Goal: Check status: Check status

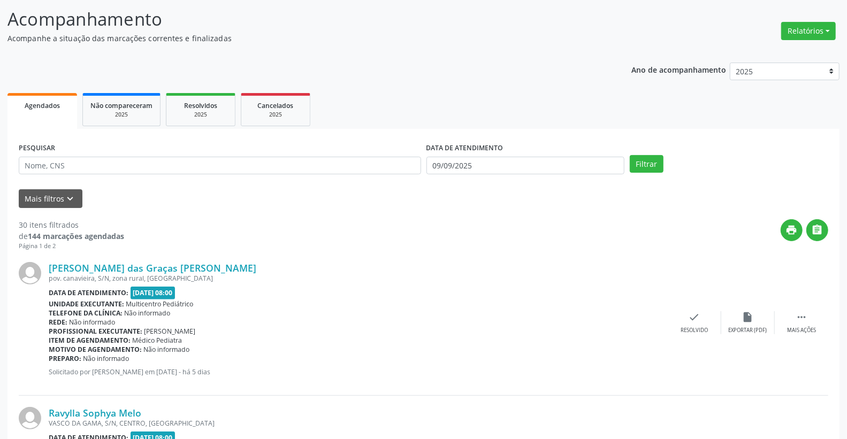
scroll to position [59, 0]
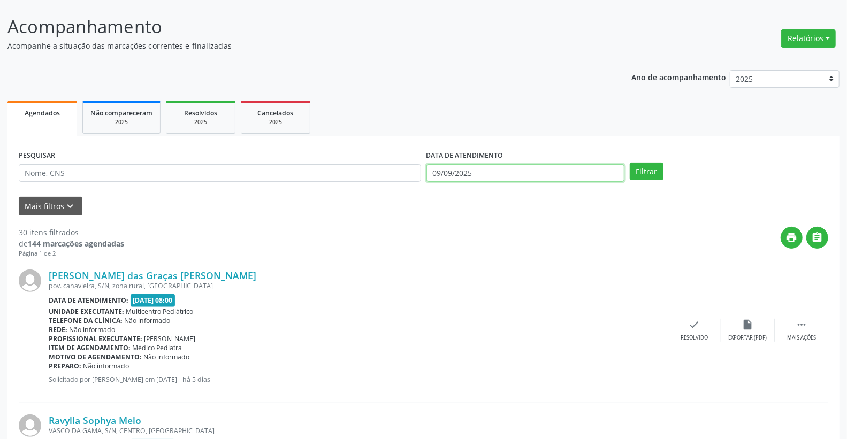
click at [517, 179] on input "09/09/2025" at bounding box center [526, 173] width 199 height 18
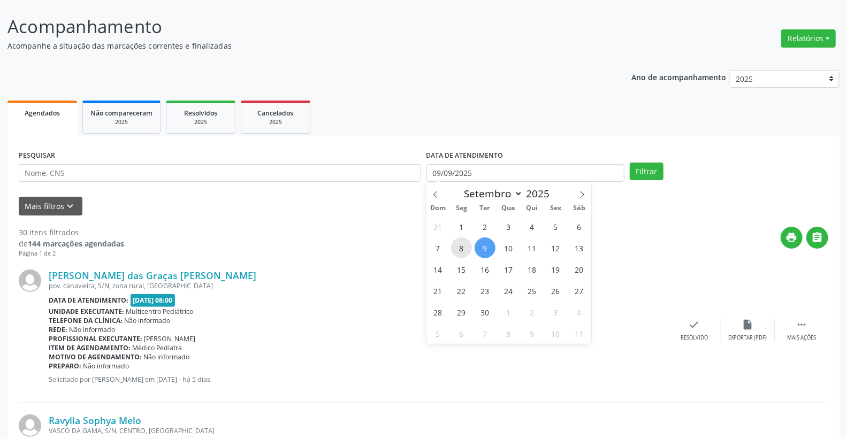
click at [461, 247] on span "8" at bounding box center [461, 248] width 21 height 21
type input "[DATE]"
click at [461, 247] on span "8" at bounding box center [461, 248] width 21 height 21
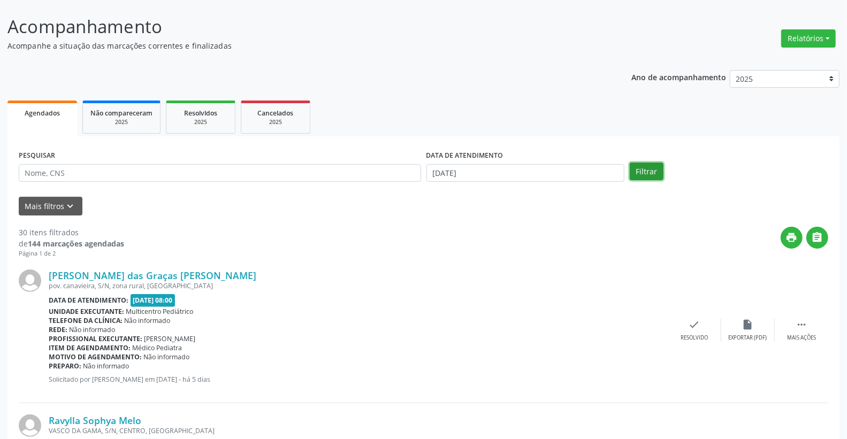
click at [635, 177] on button "Filtrar" at bounding box center [647, 172] width 34 height 18
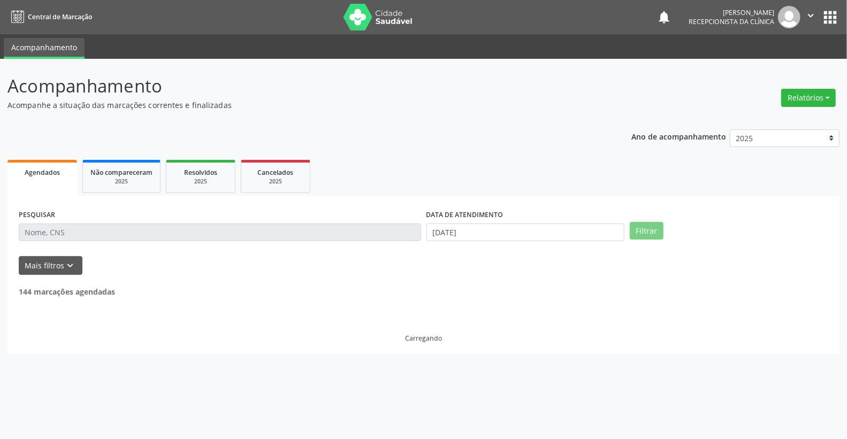
scroll to position [0, 0]
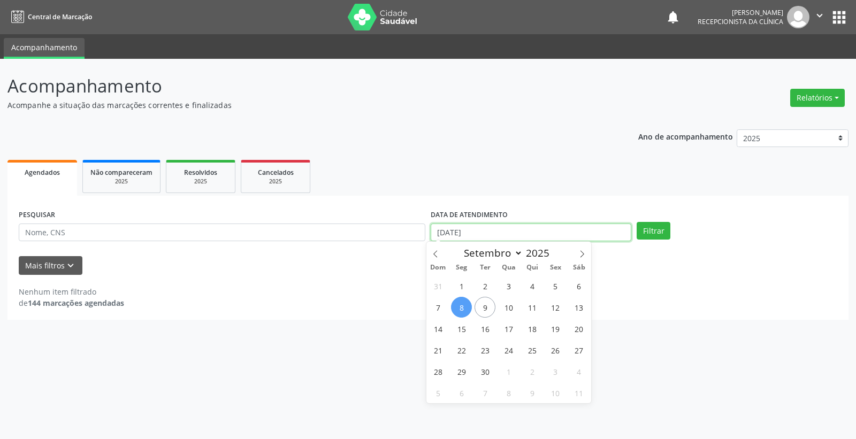
click at [491, 236] on input "[DATE]" at bounding box center [531, 233] width 201 height 18
click at [487, 312] on span "9" at bounding box center [485, 307] width 21 height 21
type input "09/09/2025"
click at [487, 312] on span "9" at bounding box center [485, 307] width 21 height 21
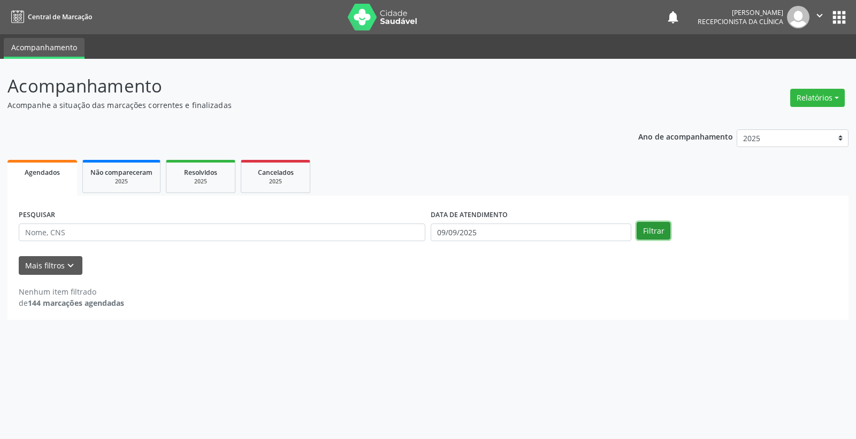
click at [657, 228] on button "Filtrar" at bounding box center [654, 231] width 34 height 18
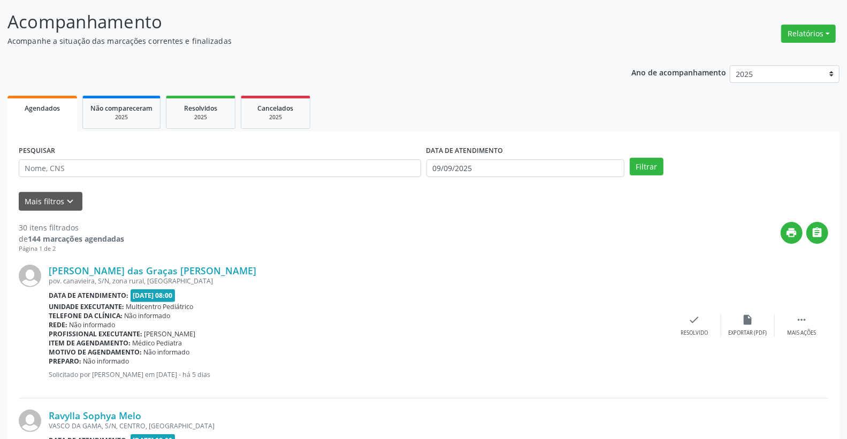
scroll to position [59, 0]
